Goal: Understand process/instructions: Learn how to perform a task or action

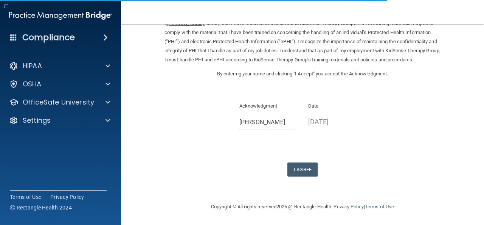
scroll to position [43, 0]
click at [302, 170] on button "I Agree" at bounding box center [302, 169] width 30 height 14
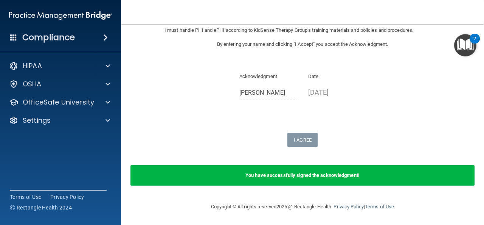
scroll to position [72, 0]
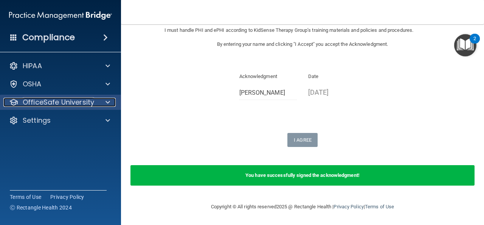
click at [107, 103] on span at bounding box center [108, 102] width 5 height 9
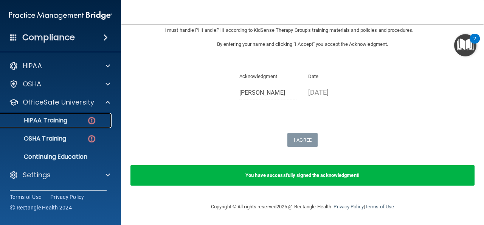
click at [78, 120] on div "HIPAA Training" at bounding box center [56, 121] width 103 height 8
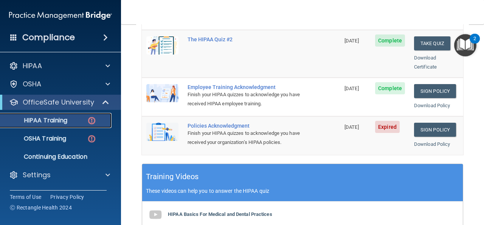
scroll to position [209, 0]
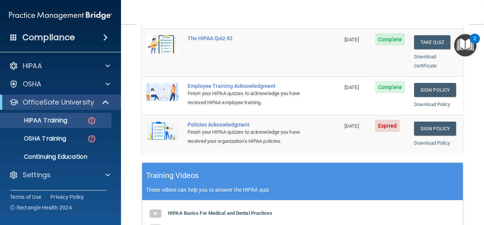
click at [392, 120] on span "Expired" at bounding box center [387, 126] width 25 height 12
click at [438, 121] on link "Sign Policy" at bounding box center [435, 128] width 42 height 14
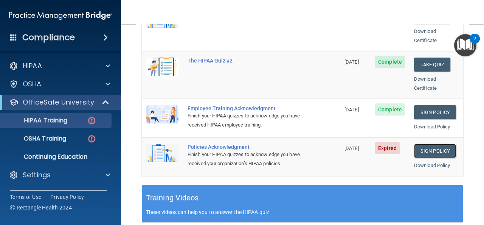
scroll to position [188, 0]
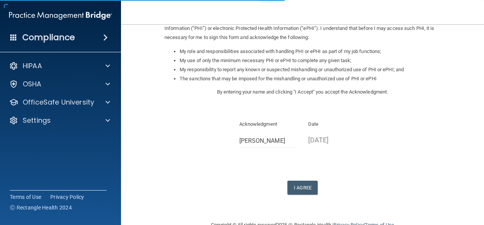
scroll to position [113, 0]
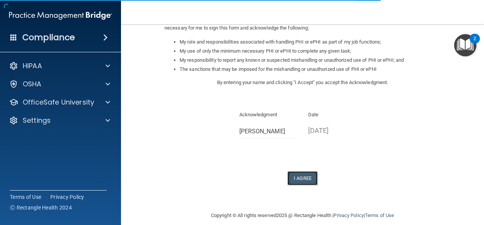
click at [301, 171] on button "I Agree" at bounding box center [302, 178] width 30 height 14
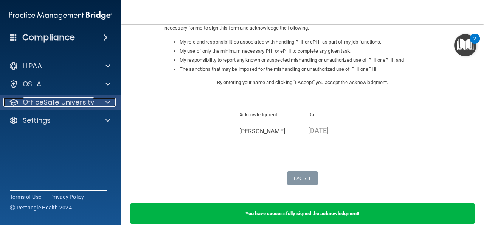
click at [107, 101] on span at bounding box center [108, 102] width 5 height 9
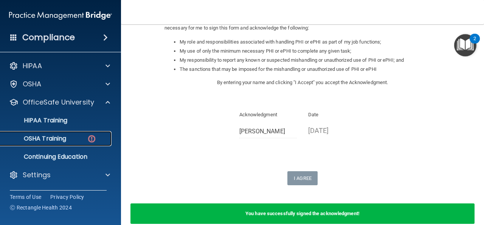
click at [82, 137] on div "OSHA Training" at bounding box center [56, 139] width 103 height 8
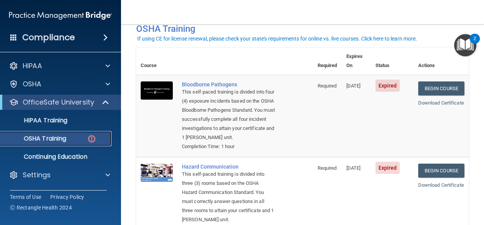
scroll to position [43, 0]
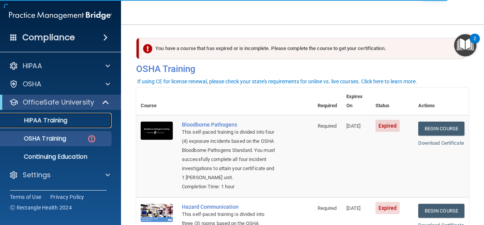
click at [63, 122] on p "HIPAA Training" at bounding box center [36, 121] width 62 height 8
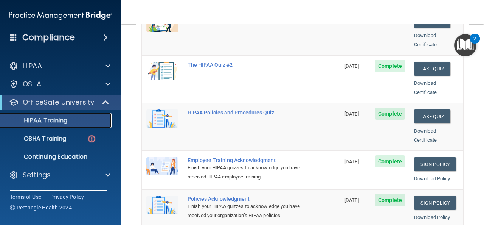
scroll to position [116, 0]
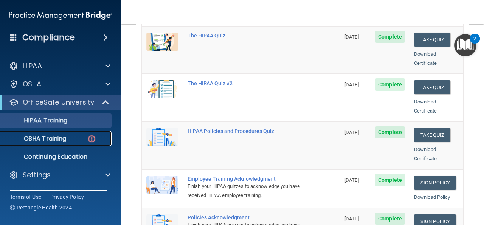
click at [58, 137] on p "OSHA Training" at bounding box center [35, 139] width 61 height 8
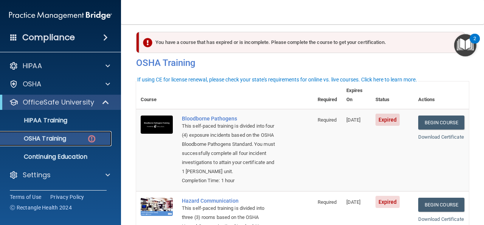
scroll to position [2, 0]
